Goal: Information Seeking & Learning: Learn about a topic

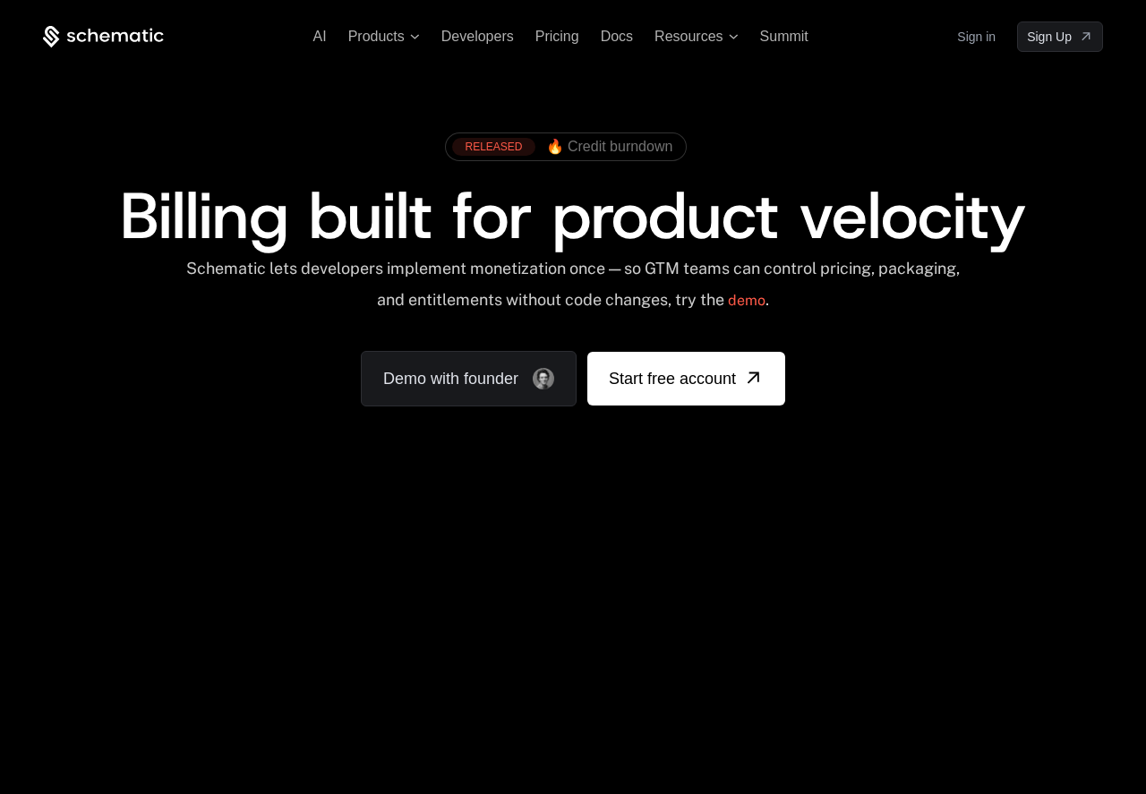
click at [239, 407] on div "RELEASED 🔥 Credit burndown Billing built for product velocity Schematic lets de…" at bounding box center [573, 265] width 1146 height 426
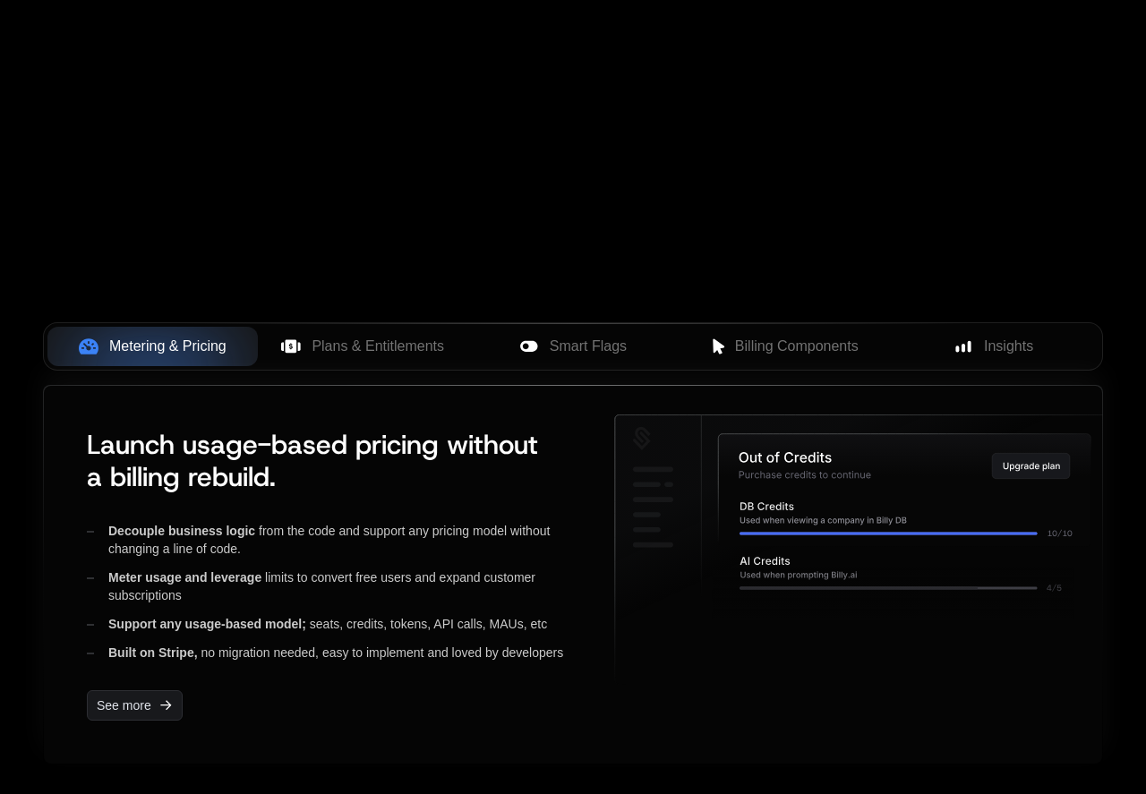
scroll to position [698, 0]
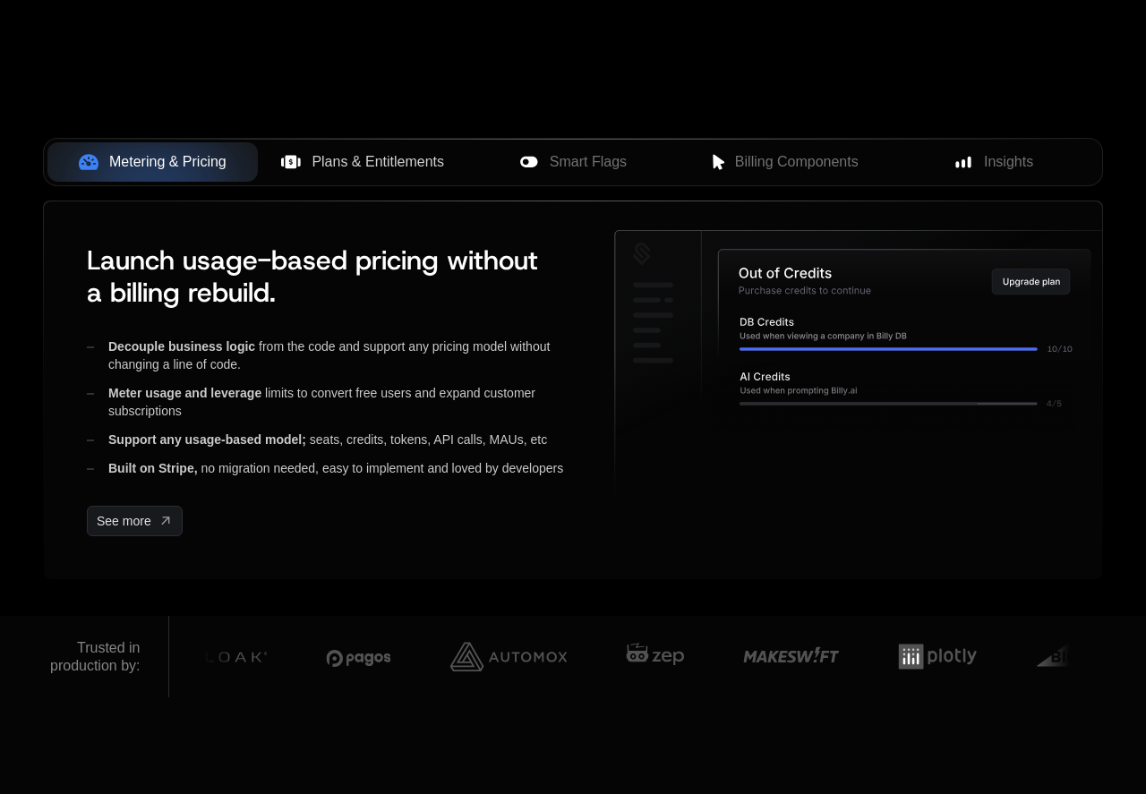
click at [397, 167] on span "Plans & Entitlements" at bounding box center [378, 161] width 133 height 21
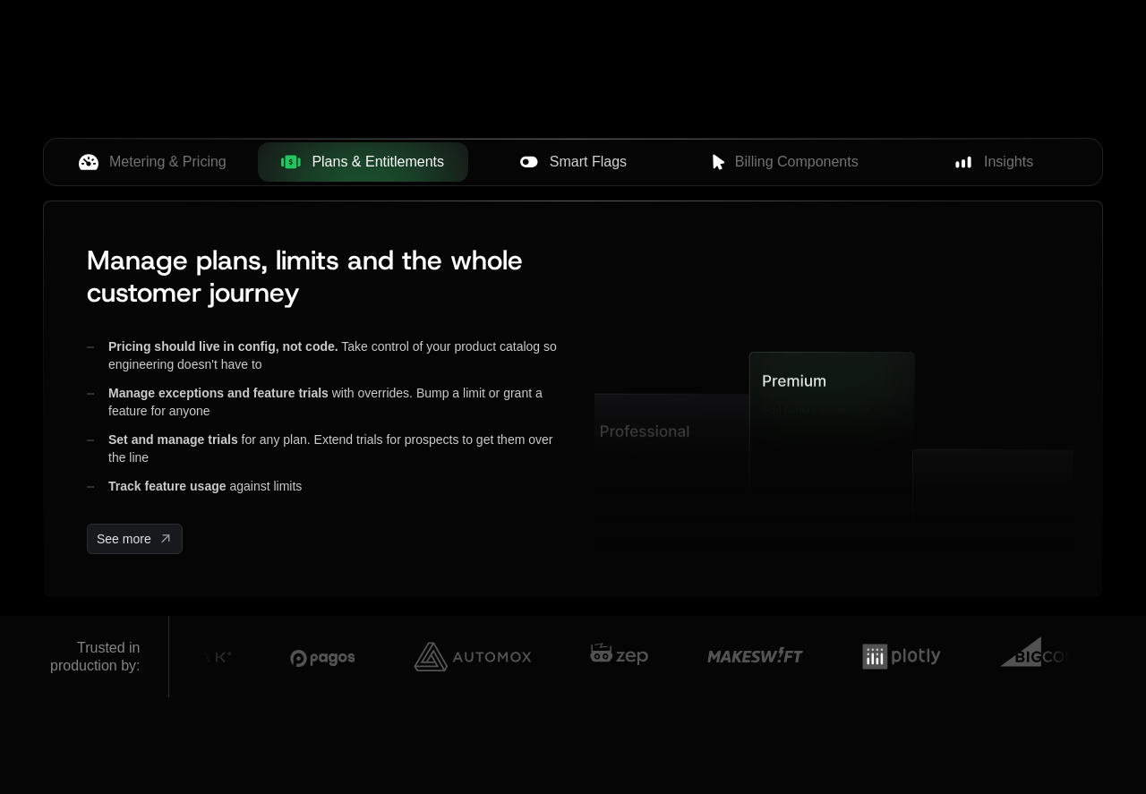
click at [503, 162] on div "Smart Flags" at bounding box center [574, 161] width 182 height 21
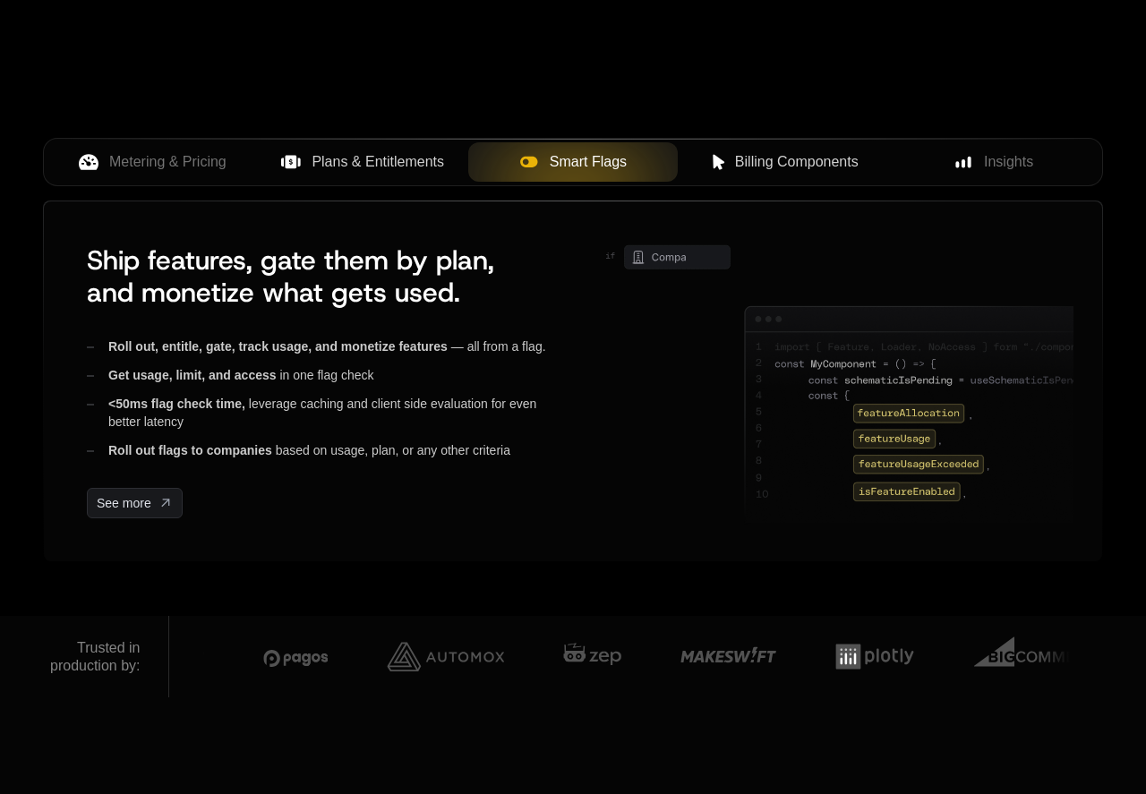
click at [772, 159] on span "Billing Components" at bounding box center [797, 161] width 124 height 21
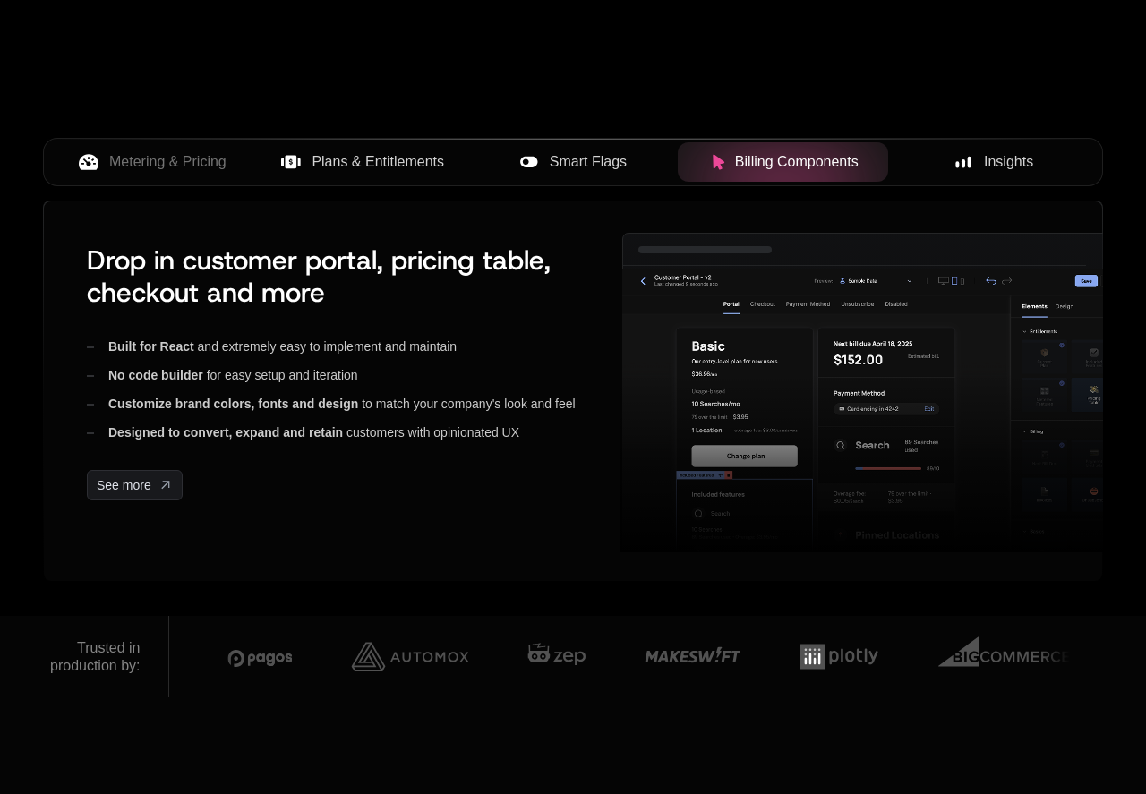
click at [945, 159] on div "Insights" at bounding box center [994, 161] width 182 height 21
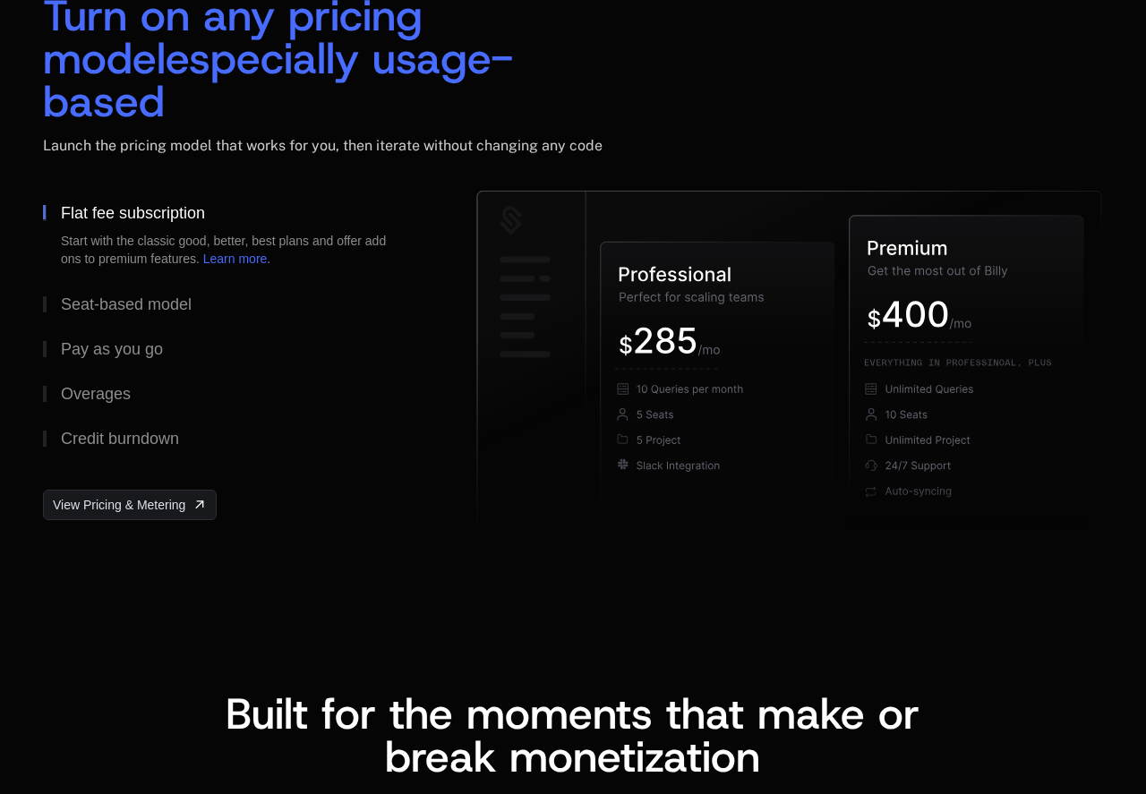
scroll to position [2809, 0]
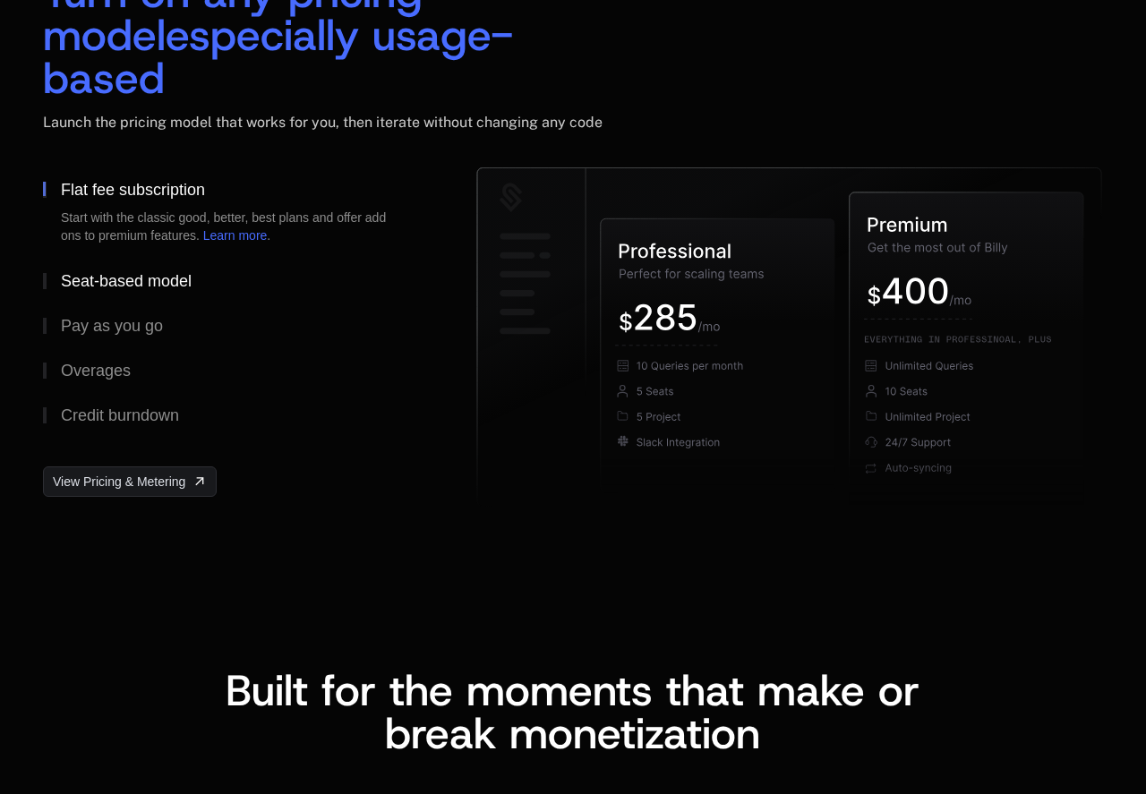
click at [137, 273] on div "Seat-based model" at bounding box center [126, 281] width 131 height 16
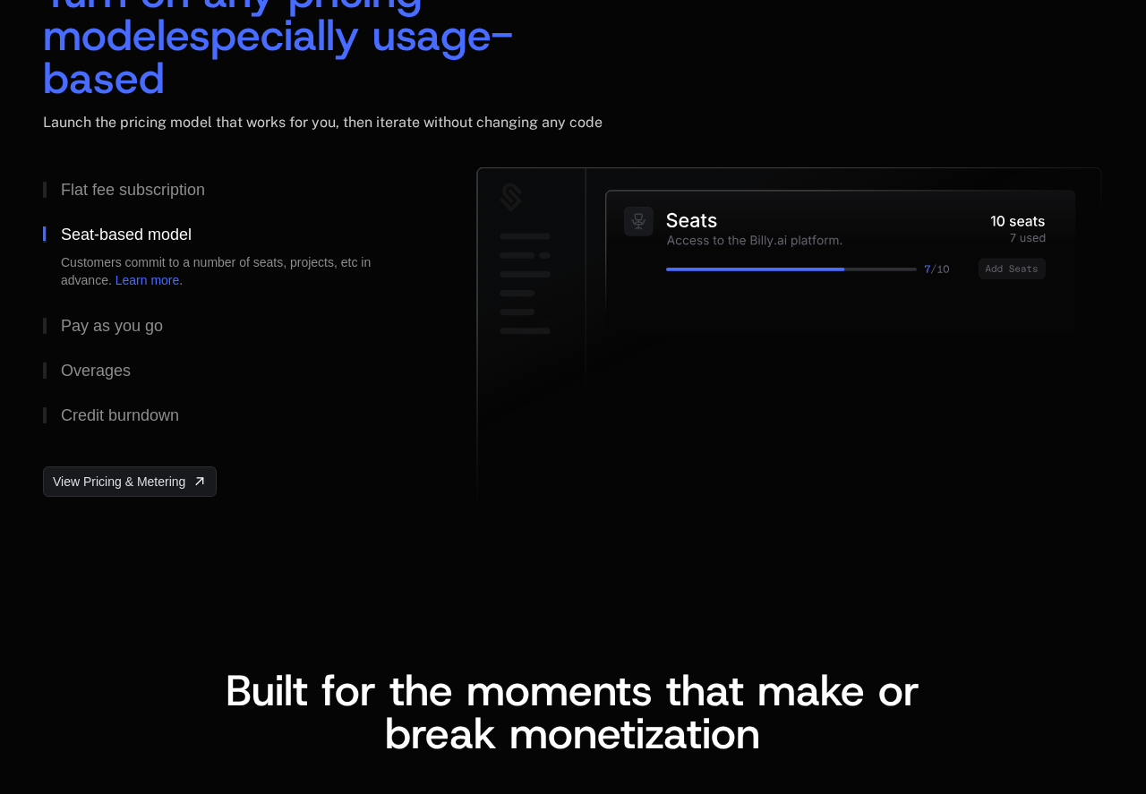
scroll to position [2821, 0]
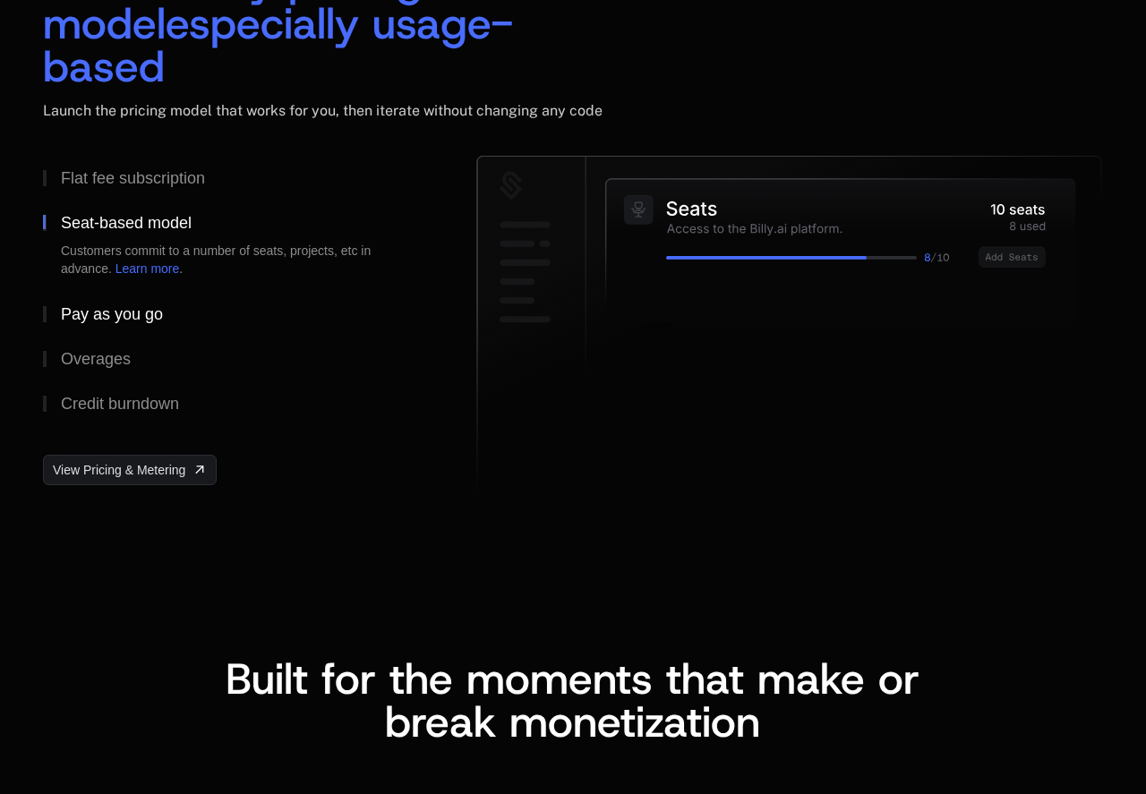
click at [118, 306] on div "Pay as you go" at bounding box center [112, 314] width 102 height 16
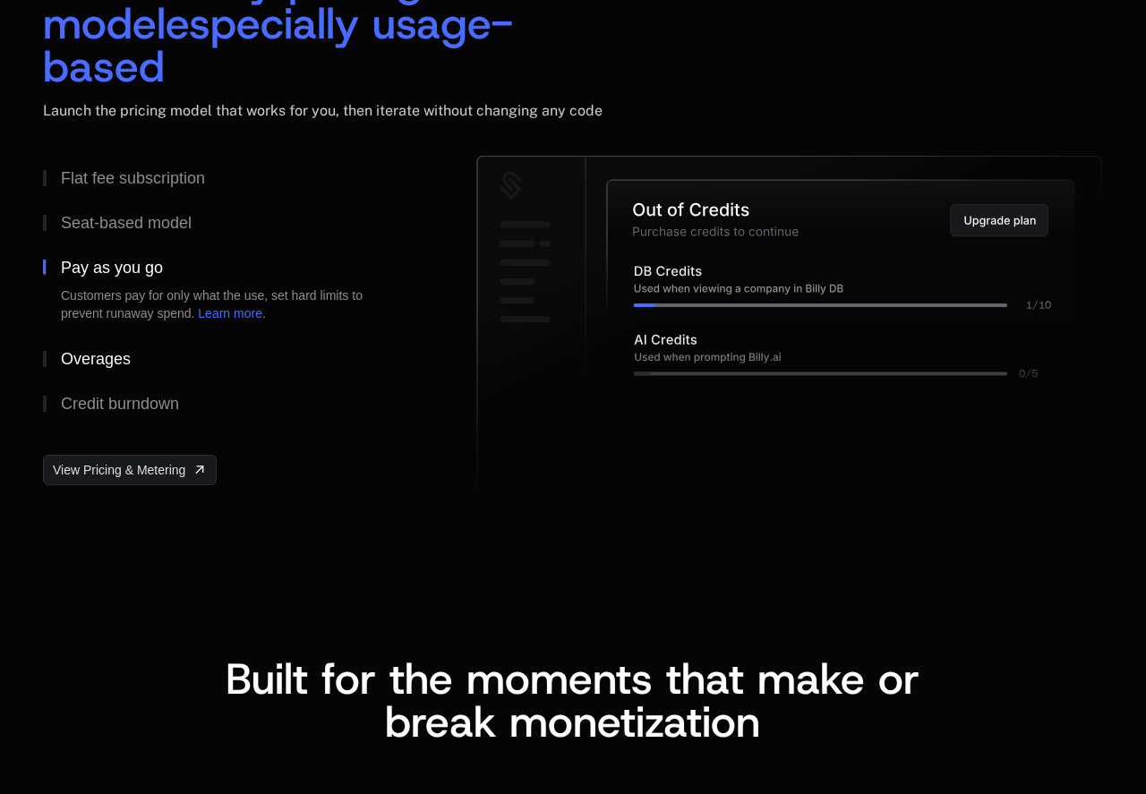
click at [109, 351] on div "Overages" at bounding box center [96, 359] width 70 height 16
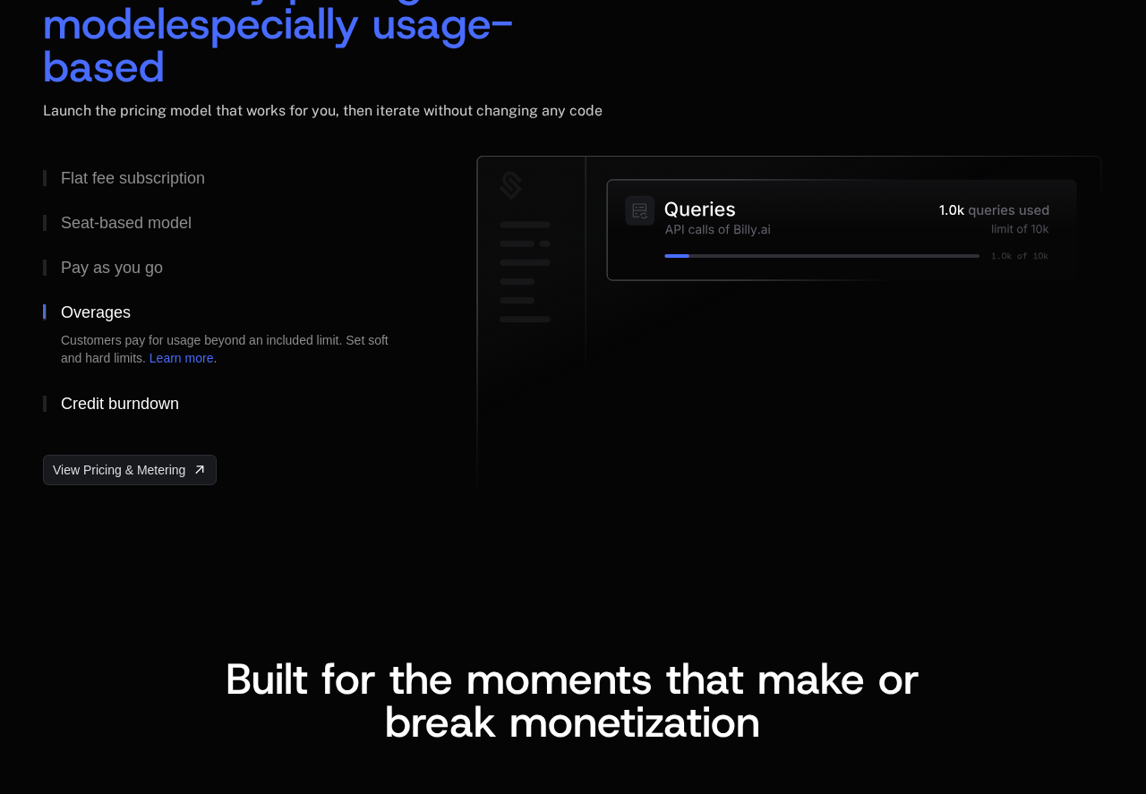
click at [130, 396] on div "Credit burndown" at bounding box center [120, 404] width 118 height 16
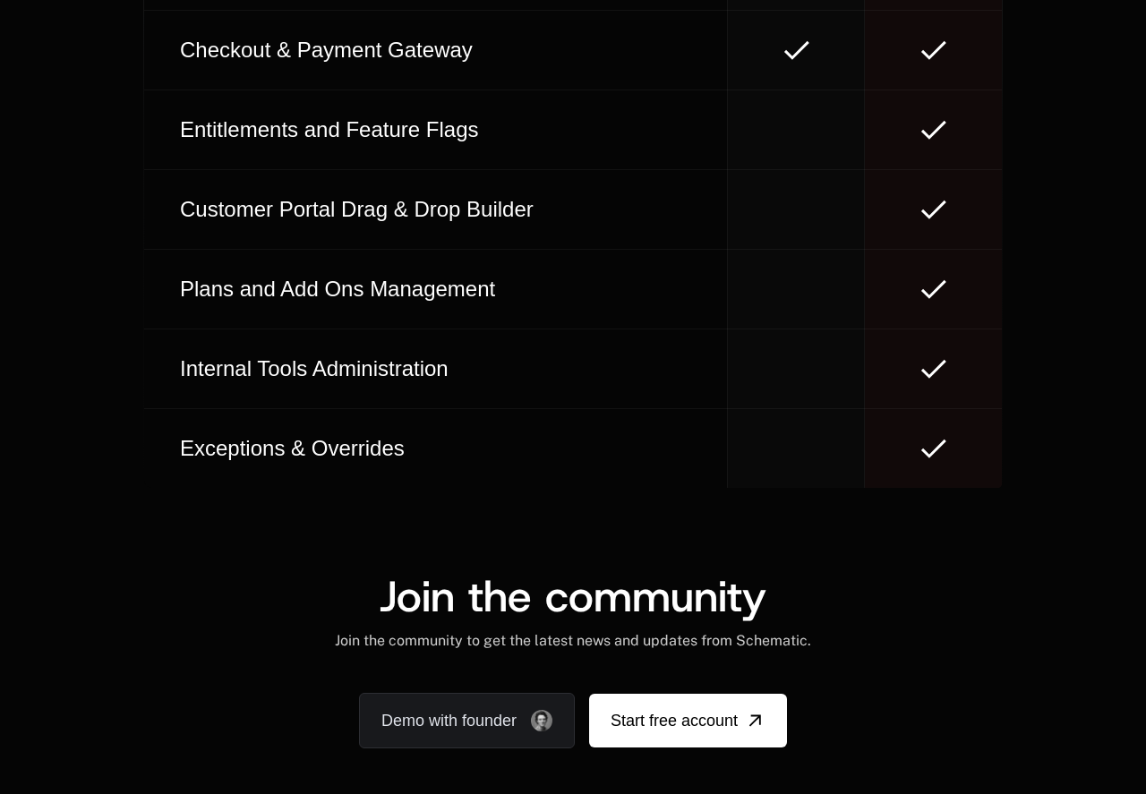
scroll to position [10887, 0]
